Goal: Navigation & Orientation: Find specific page/section

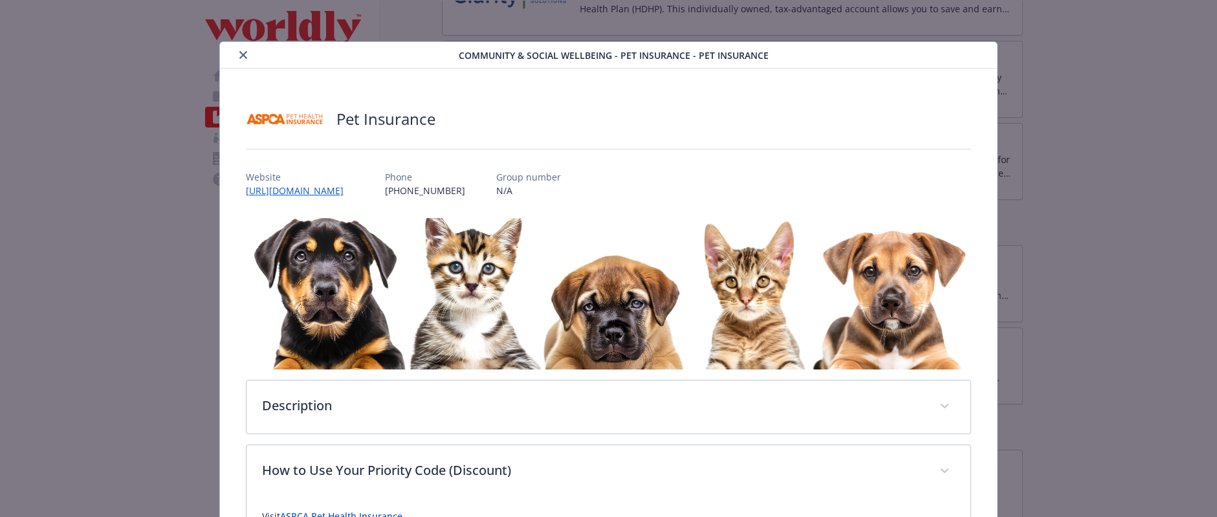
scroll to position [6, 0]
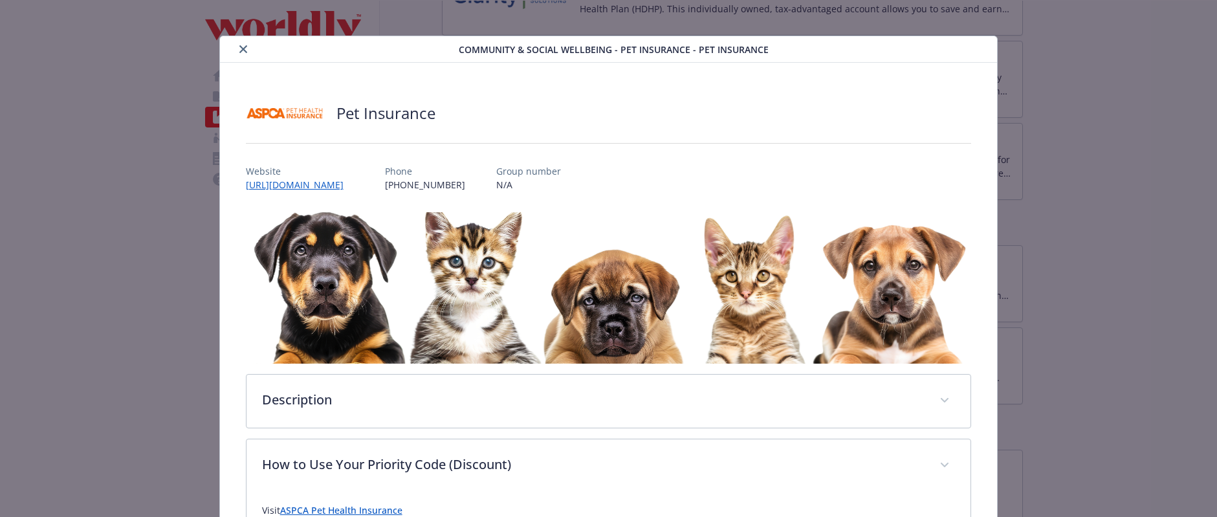
click at [244, 48] on icon "close" at bounding box center [243, 49] width 8 height 8
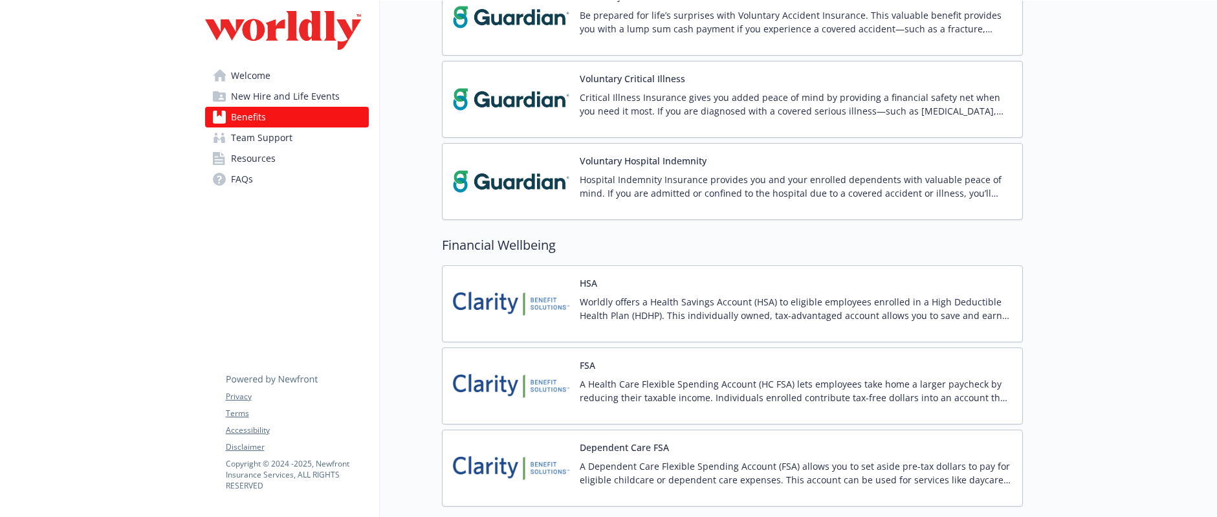
click at [283, 70] on link "Welcome" at bounding box center [287, 75] width 164 height 21
